Goal: Task Accomplishment & Management: Use online tool/utility

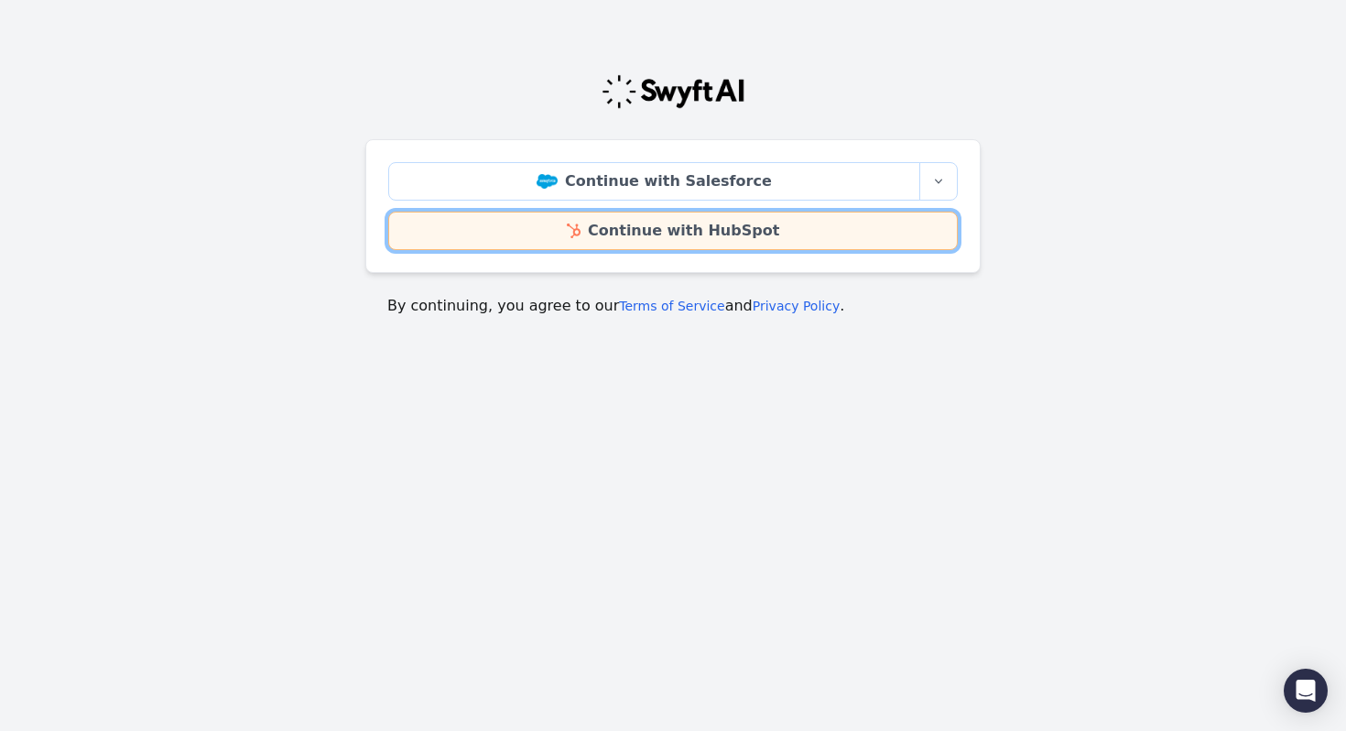
click at [621, 238] on link "Continue with HubSpot" at bounding box center [673, 231] width 570 height 38
click at [671, 229] on link "Continue with HubSpot" at bounding box center [673, 231] width 570 height 38
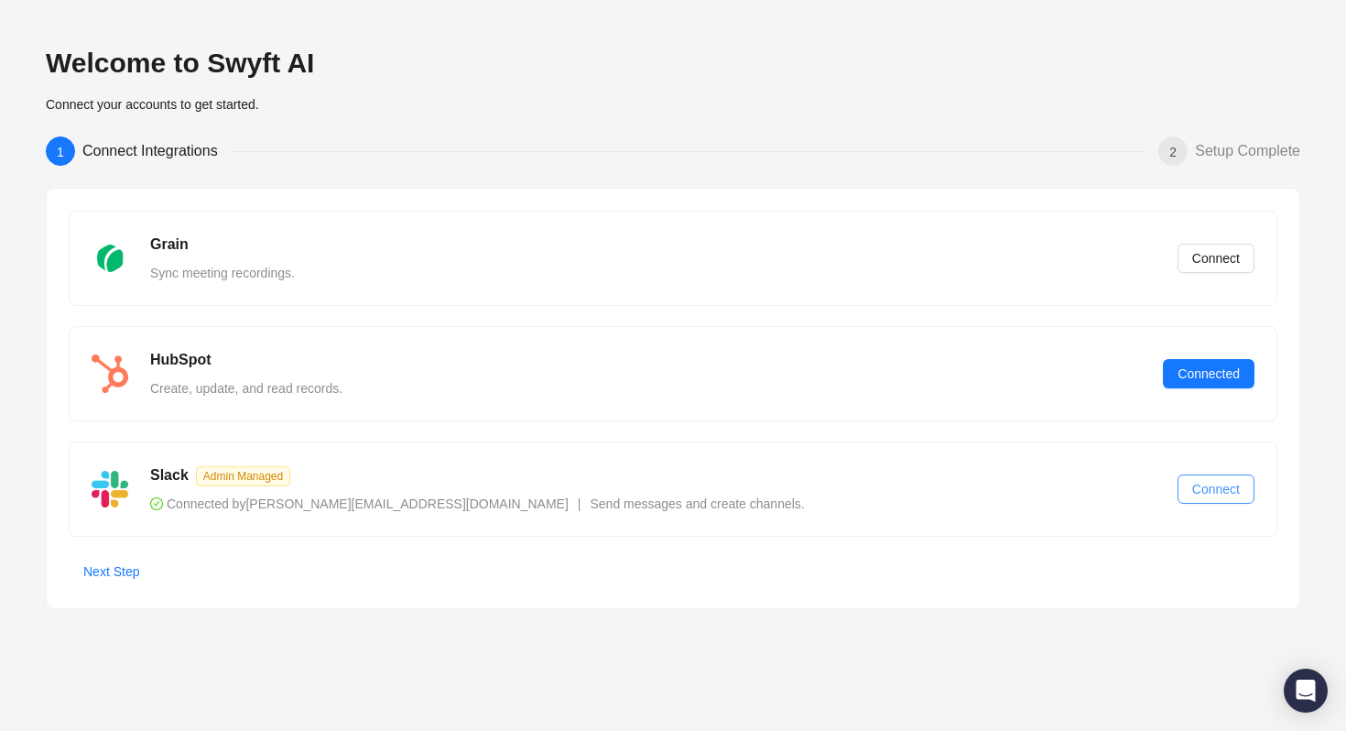
click at [1204, 485] on span "Connect" at bounding box center [1216, 489] width 48 height 20
click at [112, 569] on span "Next Step" at bounding box center [111, 571] width 56 height 20
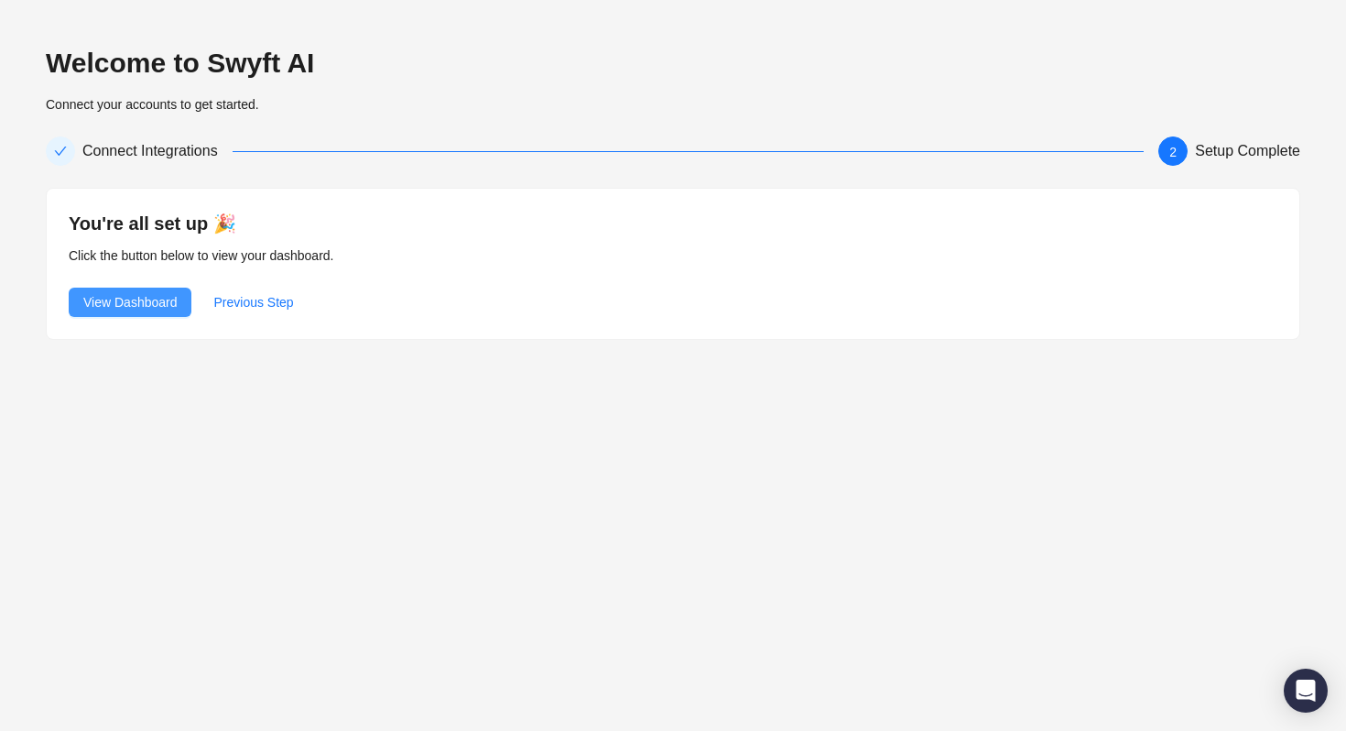
click at [143, 297] on span "View Dashboard" at bounding box center [129, 302] width 93 height 20
